Goal: Task Accomplishment & Management: Complete application form

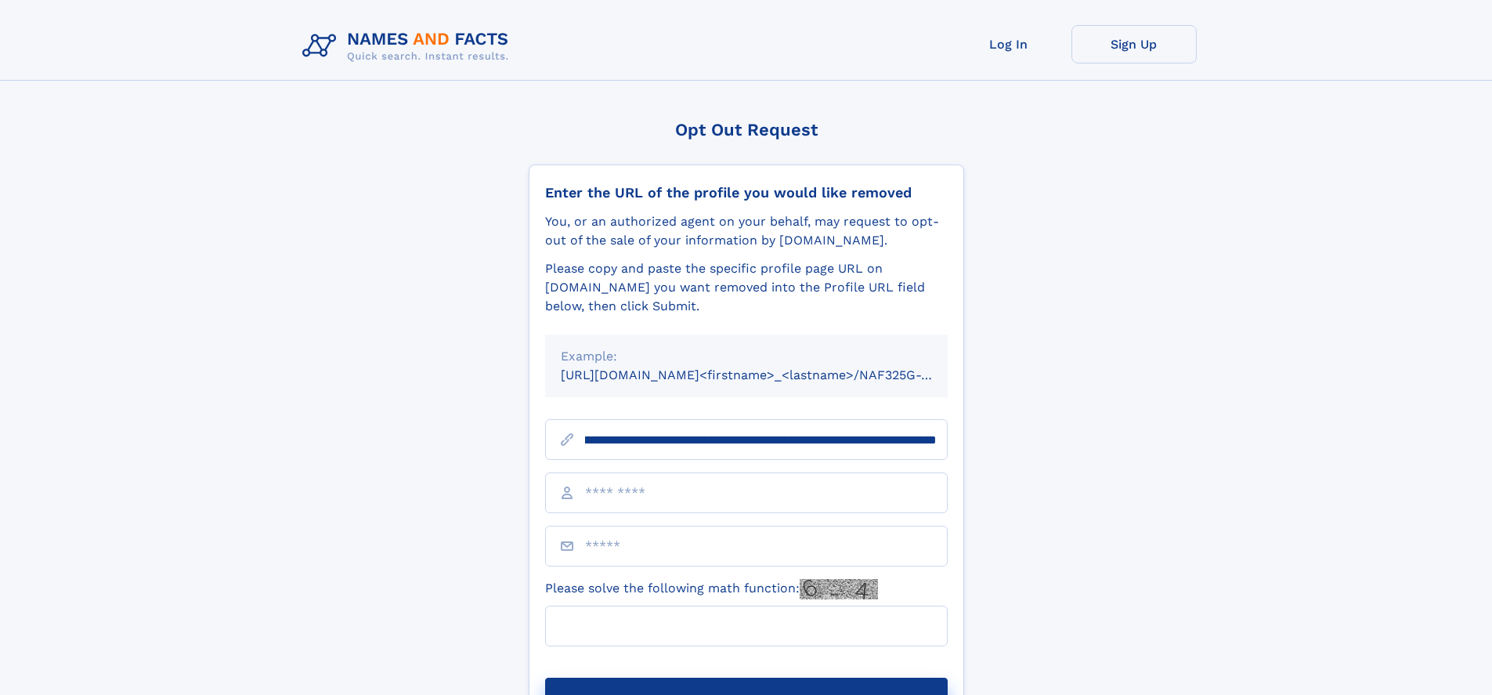
scroll to position [0, 174]
type input "**********"
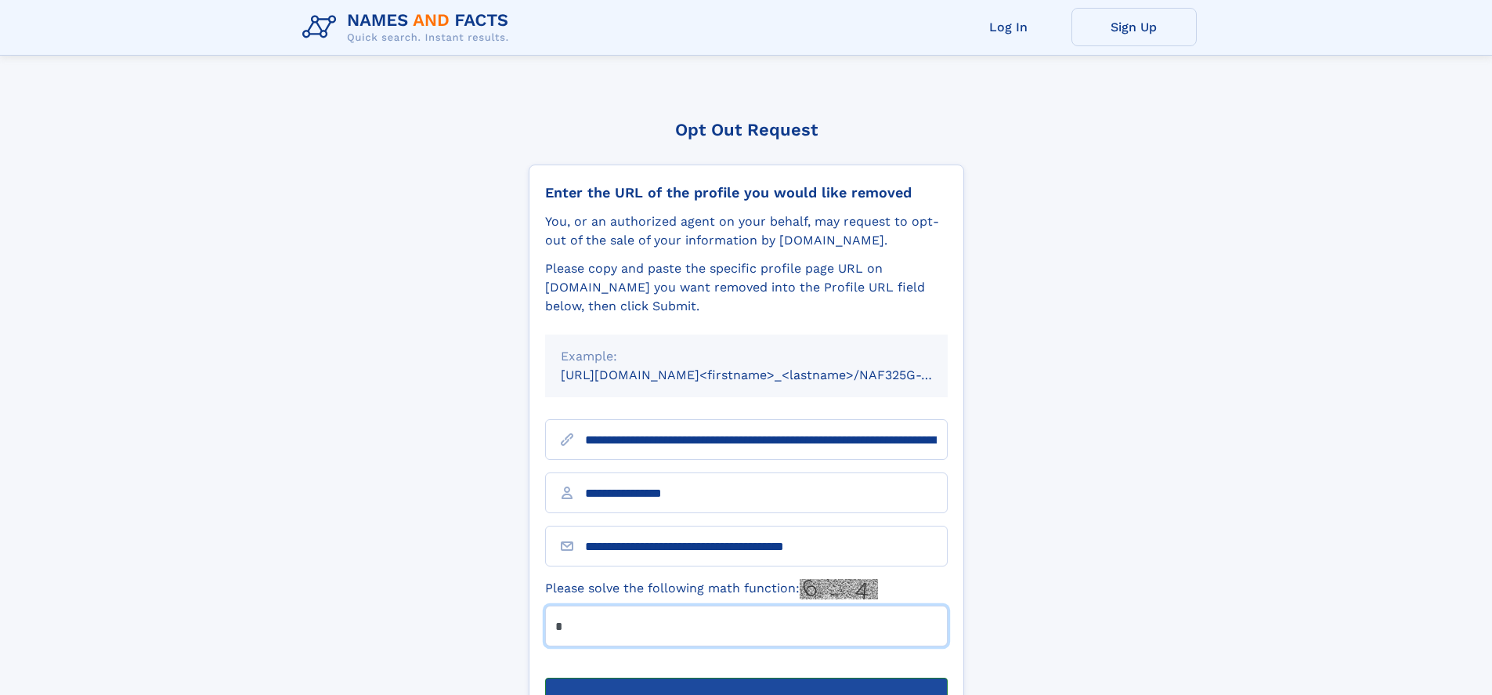
type input "*"
click at [746, 678] on button "Submit Opt Out Request" at bounding box center [746, 703] width 403 height 50
